Goal: Obtain resource: Download file/media

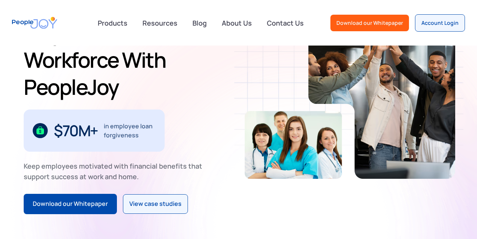
scroll to position [90, 0]
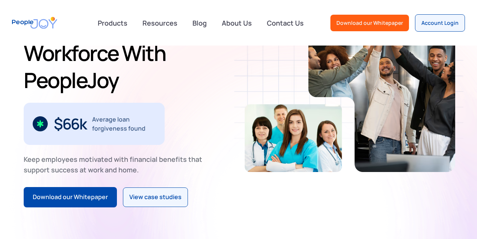
drag, startPoint x: 241, startPoint y: 209, endPoint x: 216, endPoint y: 208, distance: 25.2
click at [216, 208] on div "Retain Employees and Empower Your Workforce With PeopleJoy 30% Lower employee t…" at bounding box center [238, 96] width 477 height 282
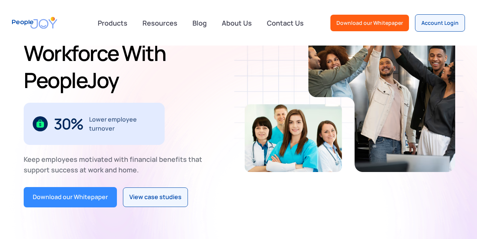
click at [36, 192] on div "Download our Whitepaper" at bounding box center [70, 197] width 75 height 10
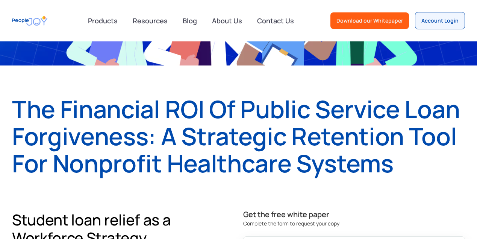
scroll to position [135, 0]
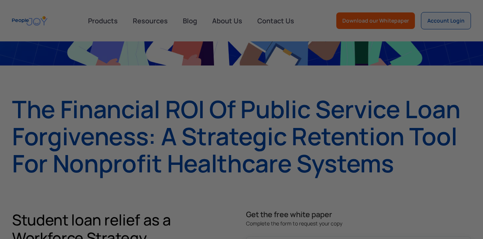
click at [477, 232] on div at bounding box center [244, 120] width 488 height 241
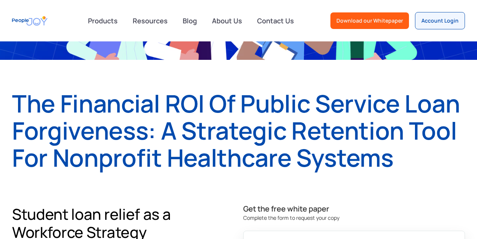
scroll to position [150, 0]
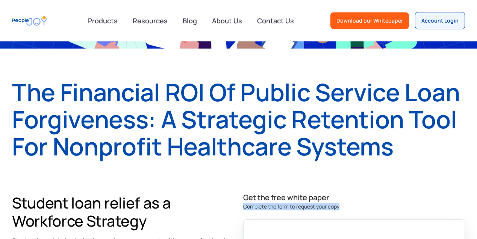
drag, startPoint x: 468, startPoint y: 200, endPoint x: 468, endPoint y: 208, distance: 7.5
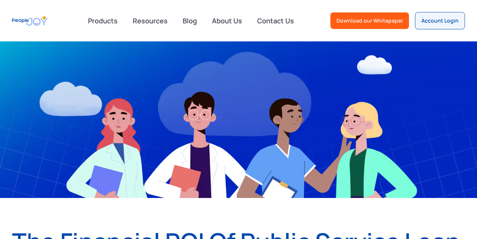
scroll to position [0, 0]
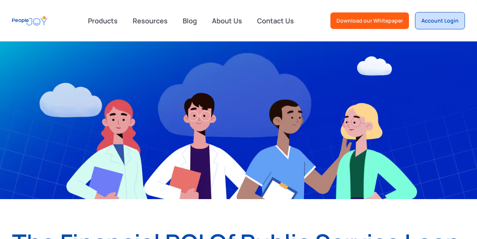
click at [451, 18] on div "Account Login" at bounding box center [440, 21] width 37 height 8
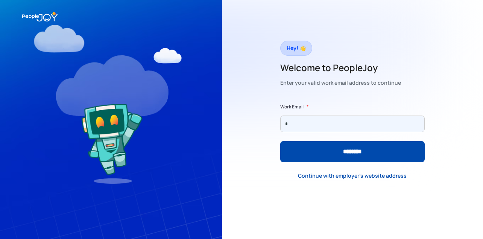
type input "**********"
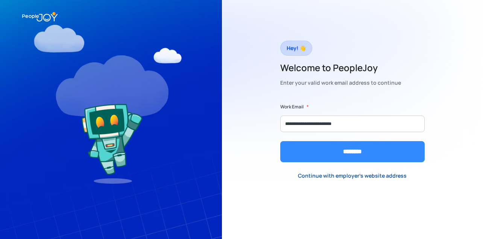
click at [369, 152] on input "********" at bounding box center [352, 151] width 144 height 21
